Goal: Information Seeking & Learning: Learn about a topic

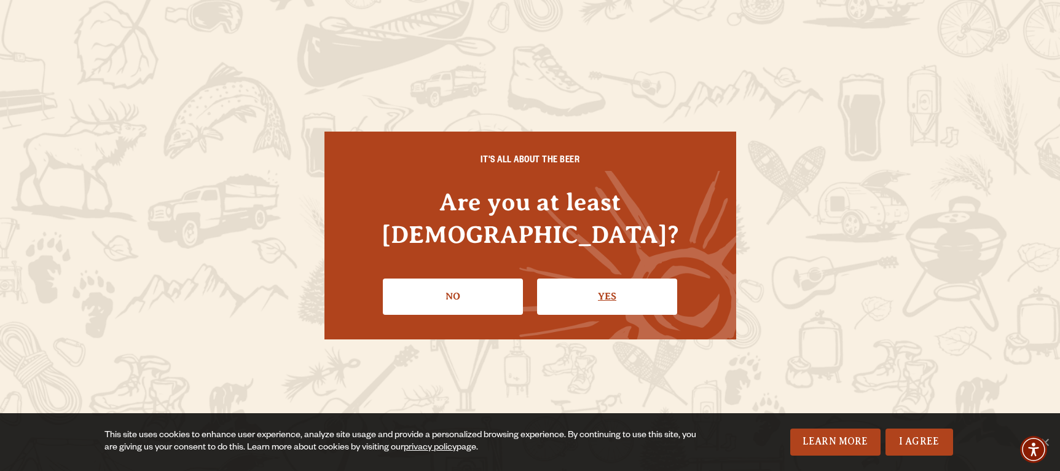
click at [588, 278] on link "Yes" at bounding box center [607, 296] width 140 height 36
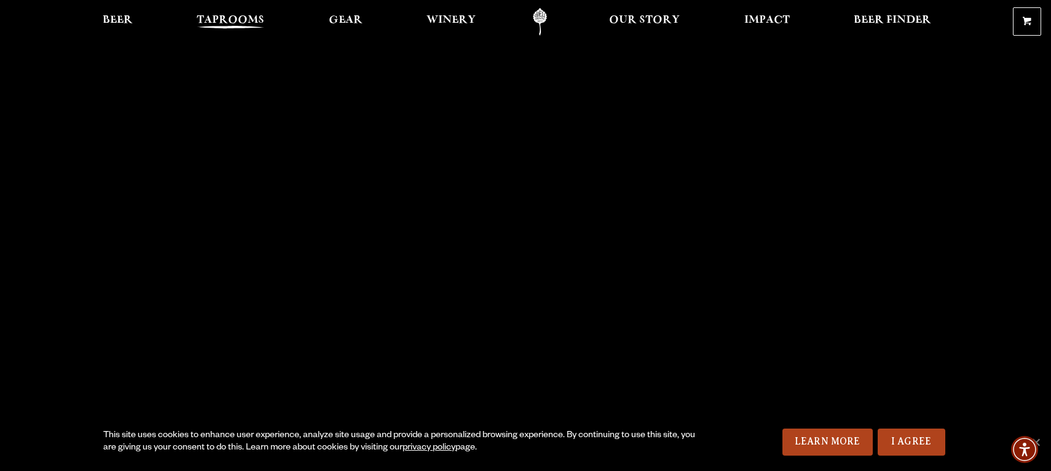
click at [214, 19] on span "Taprooms" at bounding box center [231, 20] width 68 height 10
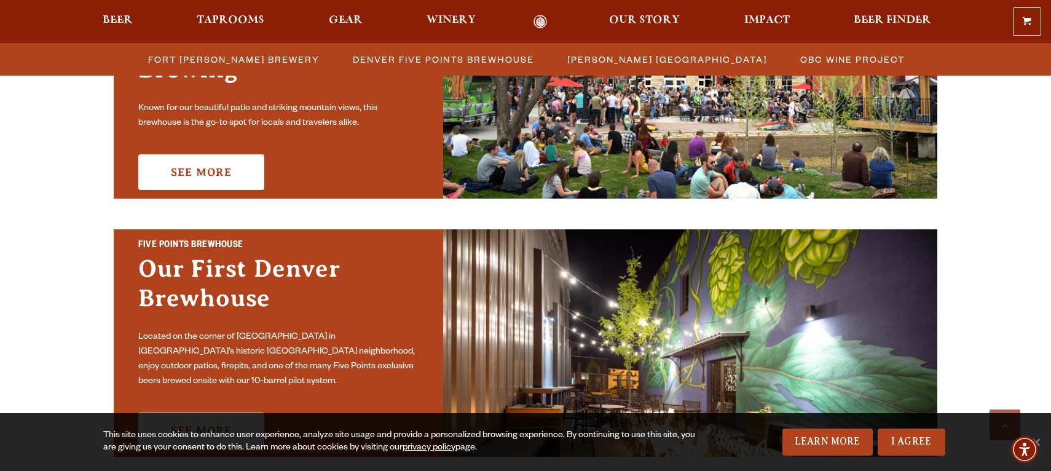
scroll to position [369, 0]
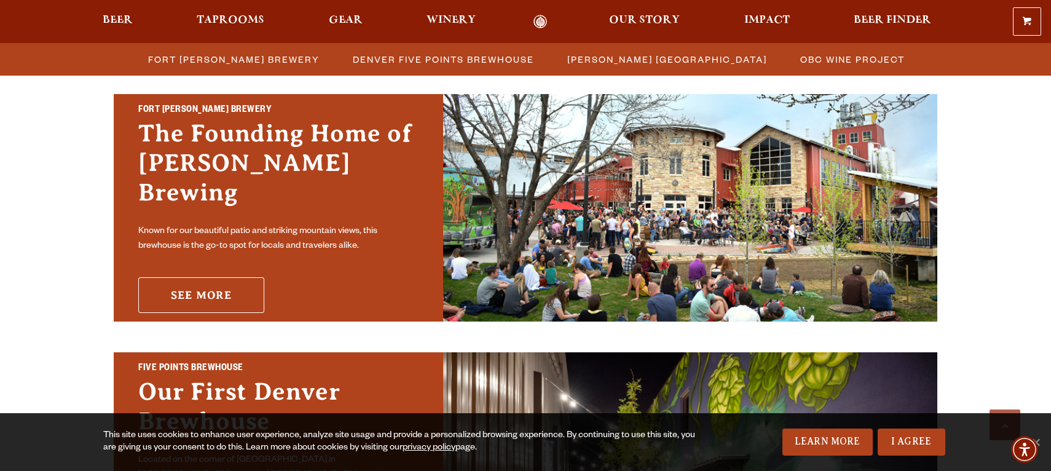
click at [179, 285] on link "See More" at bounding box center [201, 295] width 126 height 36
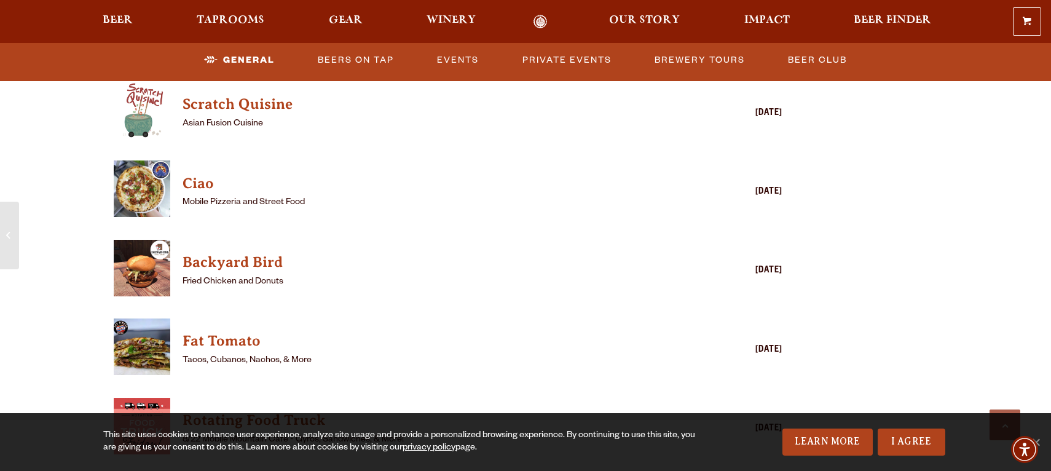
scroll to position [1413, 0]
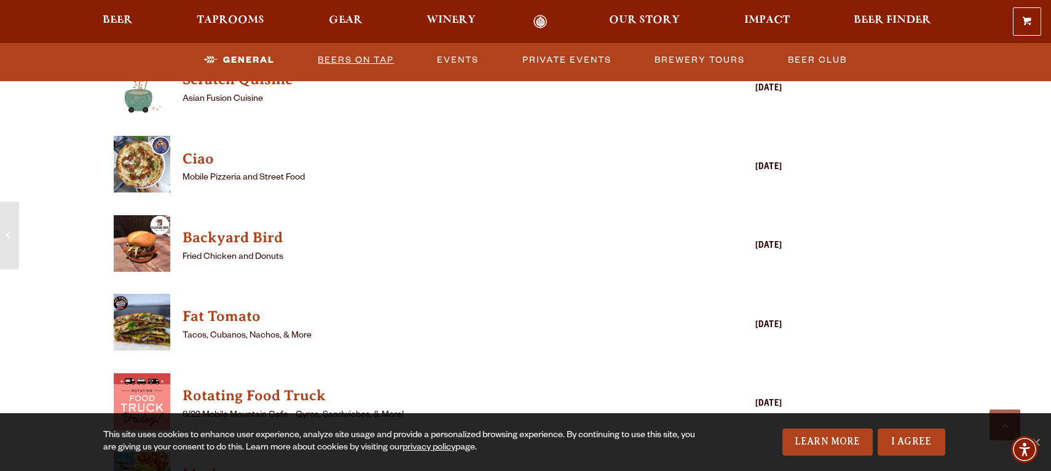
click at [345, 57] on link "Beers on Tap" at bounding box center [356, 60] width 86 height 28
click at [347, 59] on link "Beers on Tap" at bounding box center [346, 60] width 108 height 28
click at [353, 56] on link "Beers on Tap" at bounding box center [346, 60] width 108 height 28
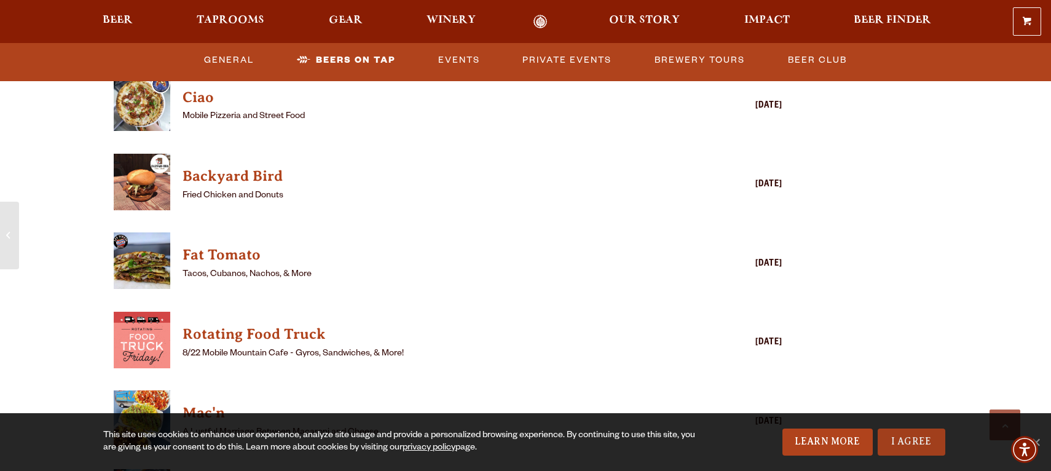
click at [901, 435] on link "I Agree" at bounding box center [912, 441] width 68 height 27
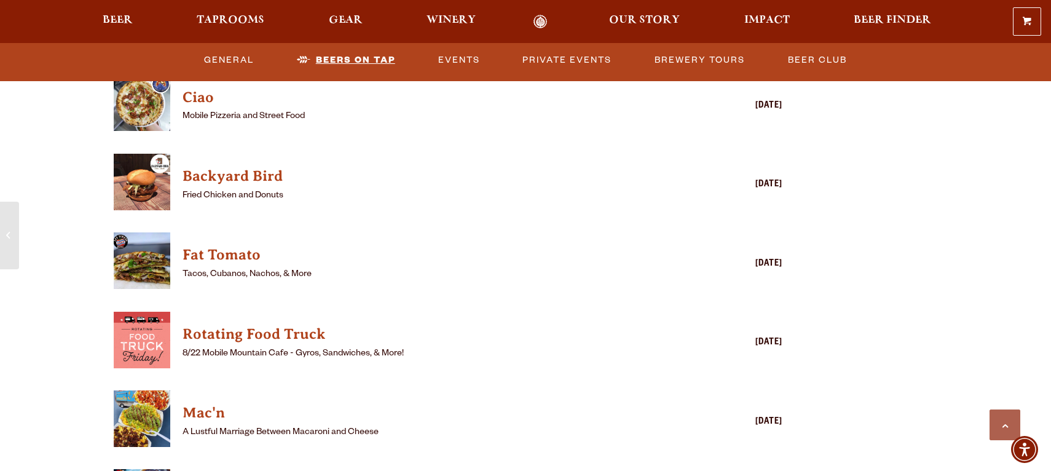
click at [337, 58] on link "Beers on Tap" at bounding box center [346, 60] width 108 height 28
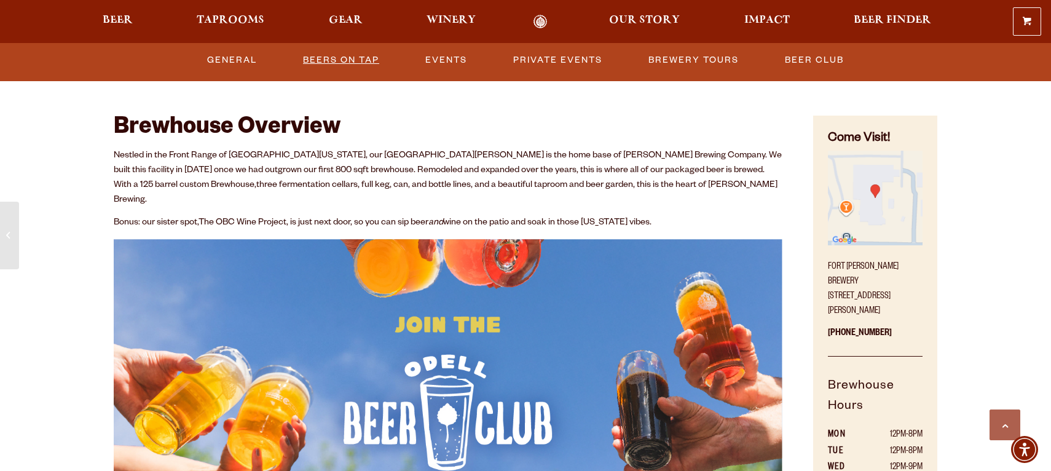
scroll to position [369, 0]
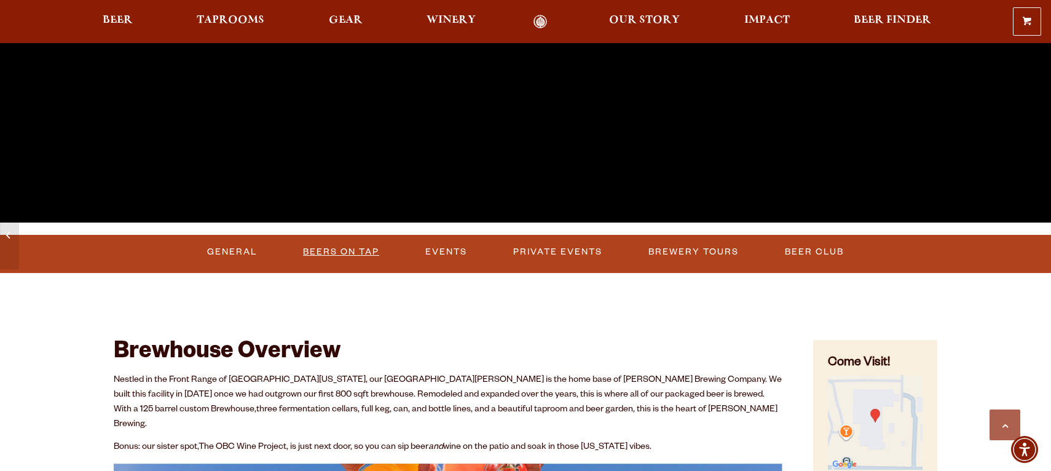
click at [357, 245] on link "Beers on Tap" at bounding box center [341, 252] width 86 height 28
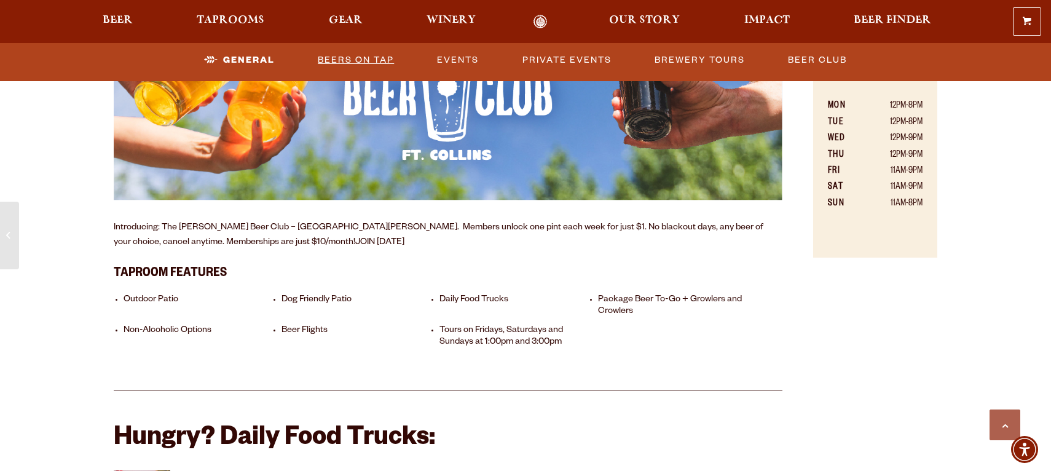
scroll to position [676, 0]
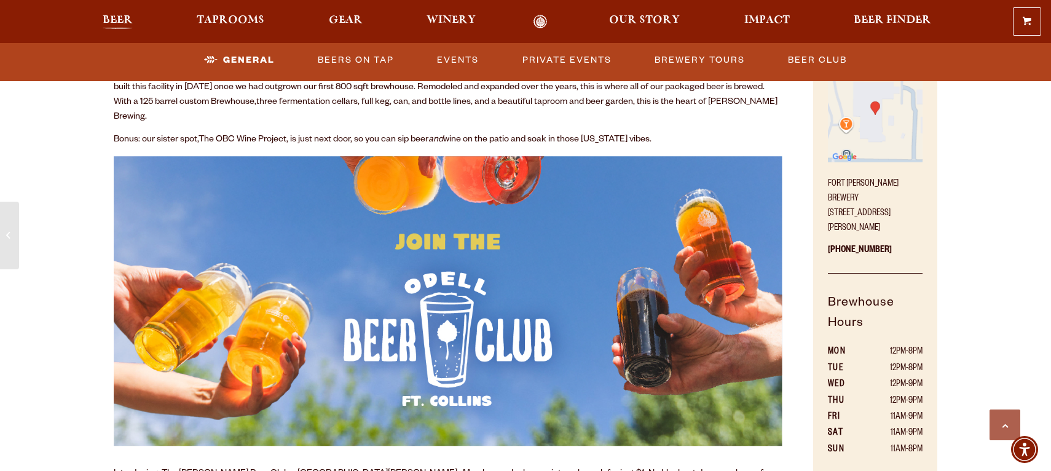
click at [110, 23] on span "Beer" at bounding box center [118, 20] width 30 height 10
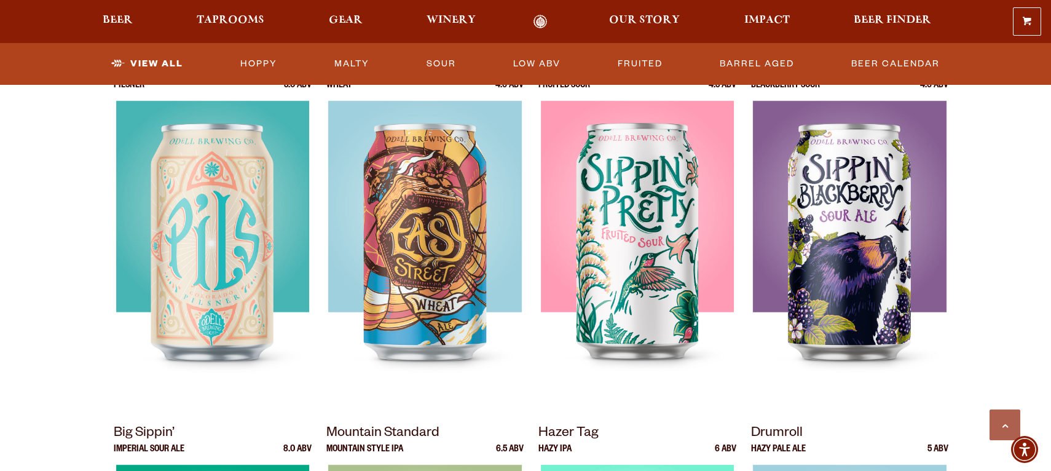
scroll to position [799, 0]
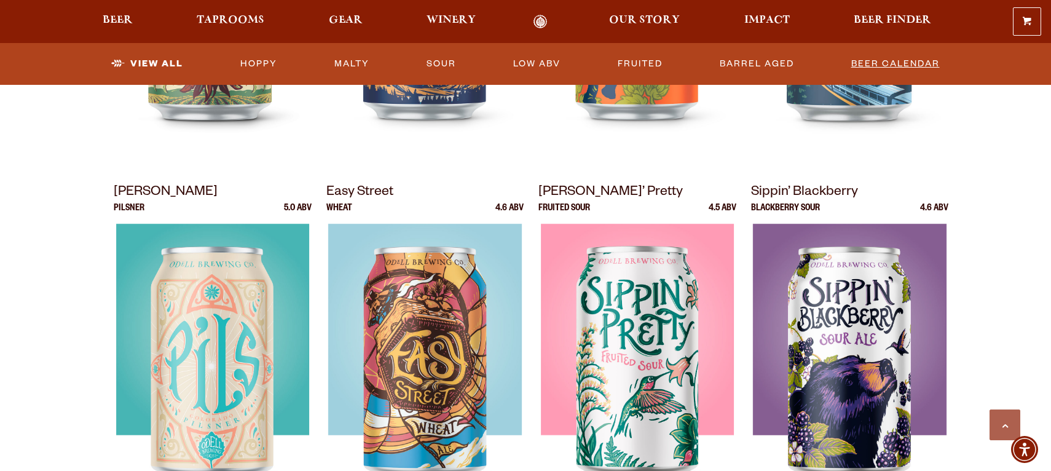
click at [869, 60] on link "Beer Calendar" at bounding box center [895, 64] width 98 height 28
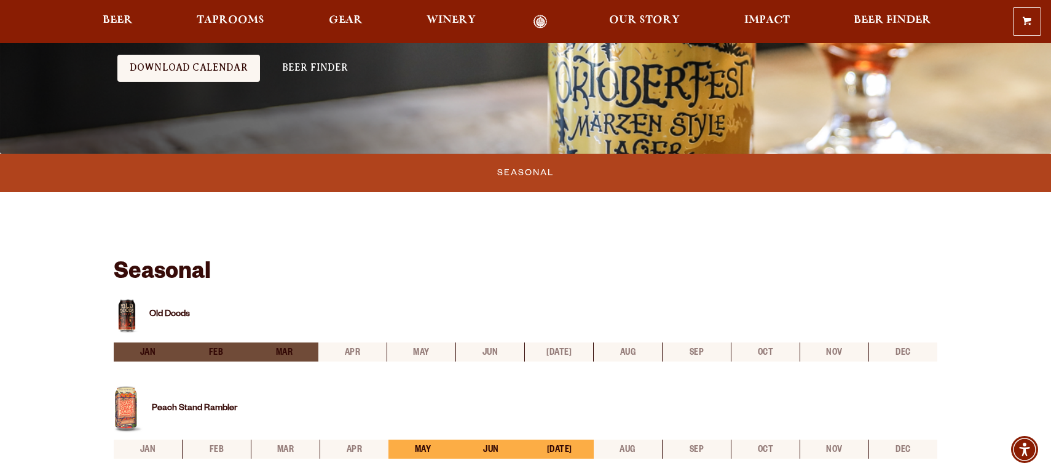
scroll to position [369, 0]
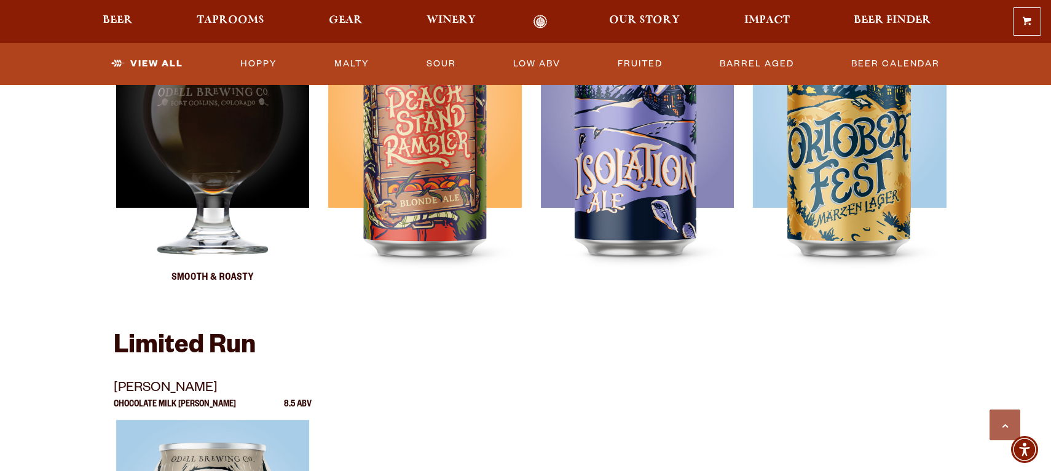
scroll to position [2212, 0]
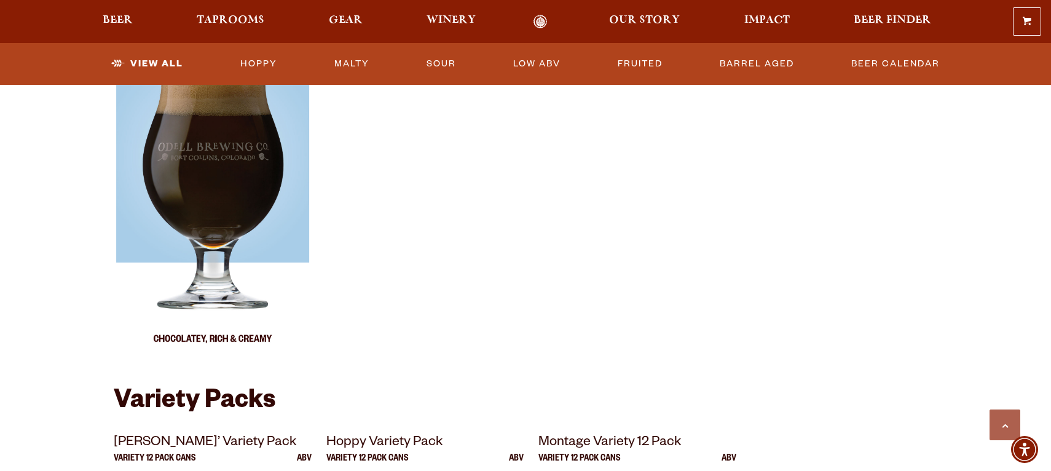
click at [248, 230] on img at bounding box center [212, 204] width 193 height 307
